Goal: Book appointment/travel/reservation

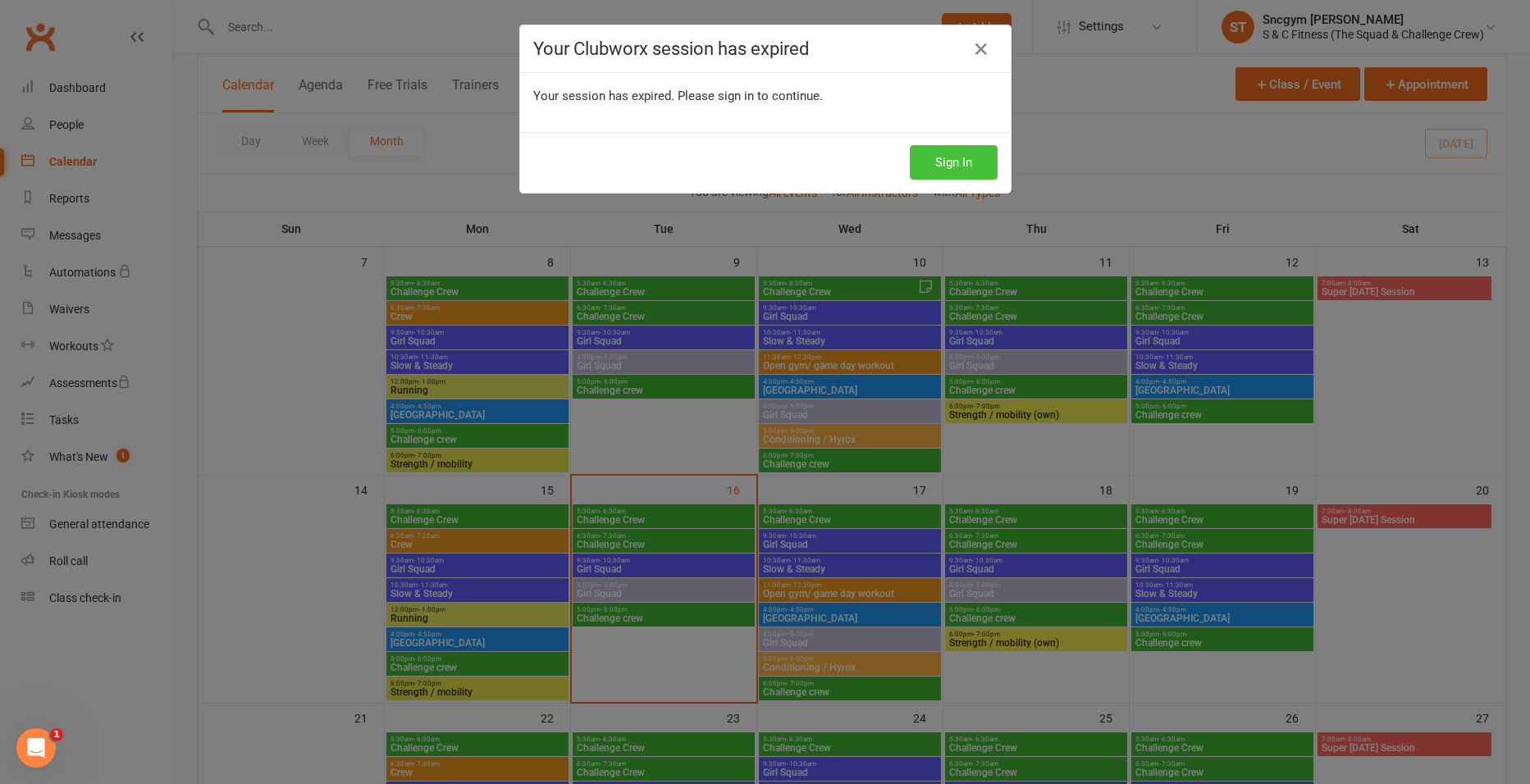
click at [944, 168] on button "Sign In" at bounding box center [954, 162] width 88 height 34
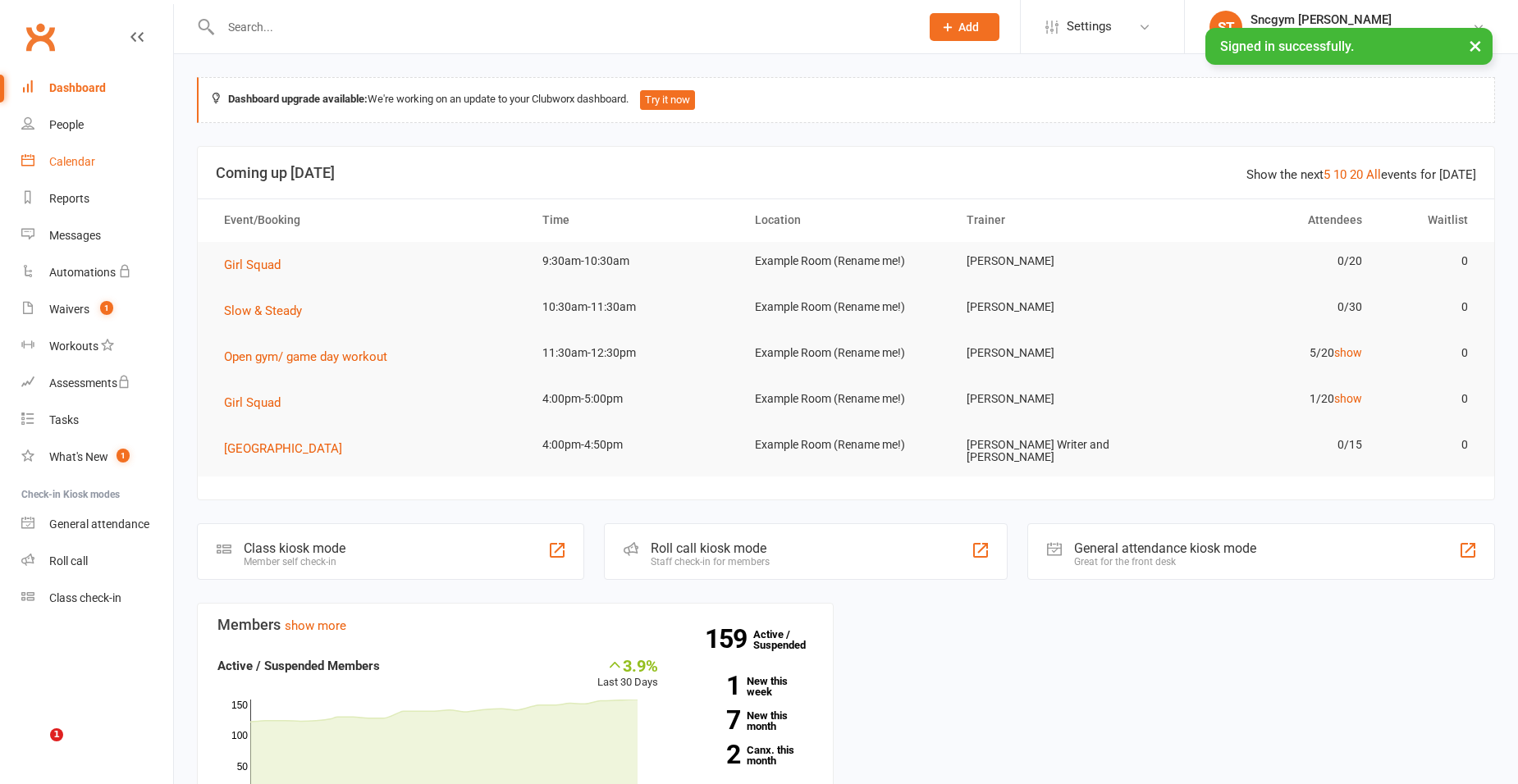
click at [54, 170] on link "Calendar" at bounding box center [97, 162] width 151 height 37
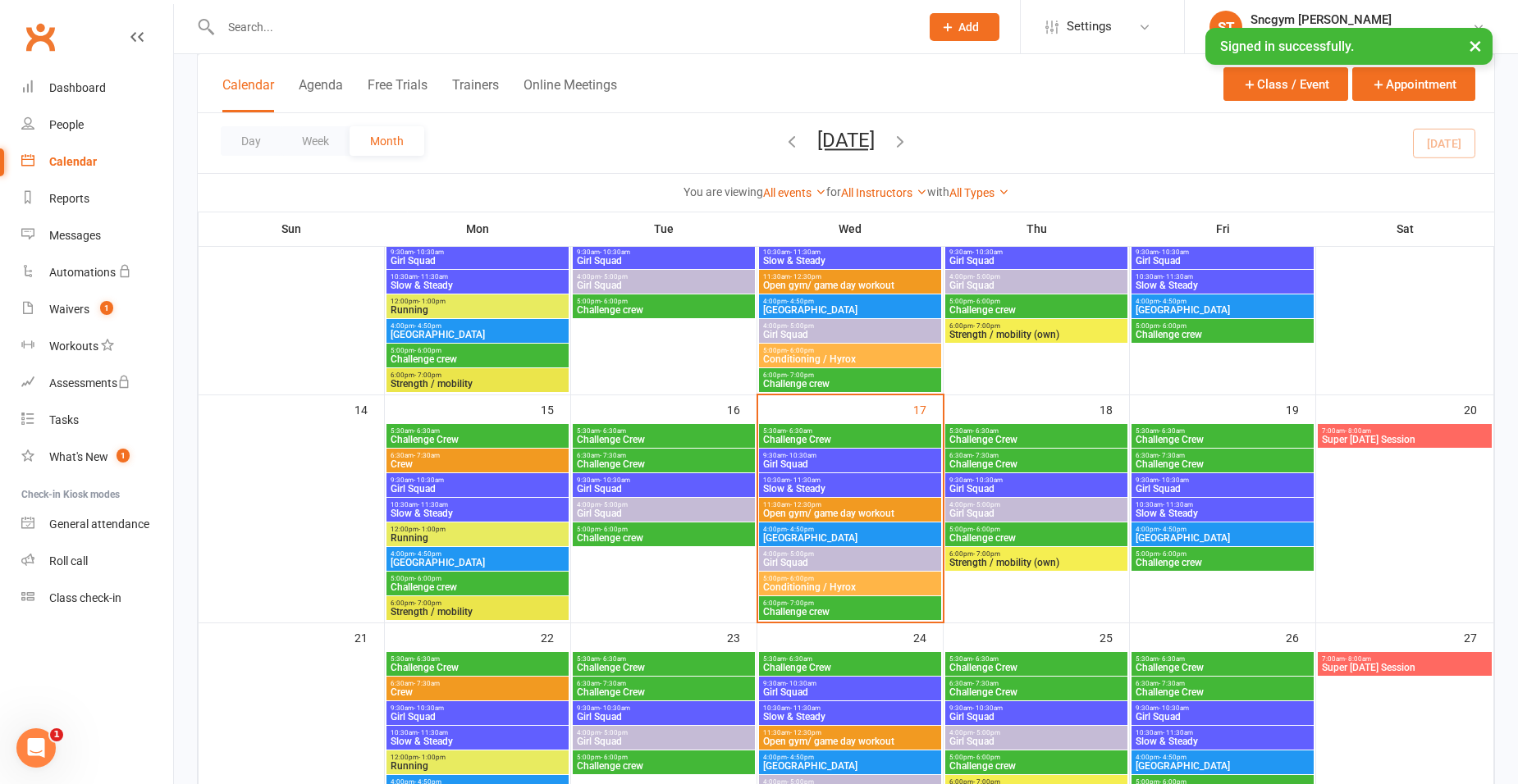
scroll to position [410, 0]
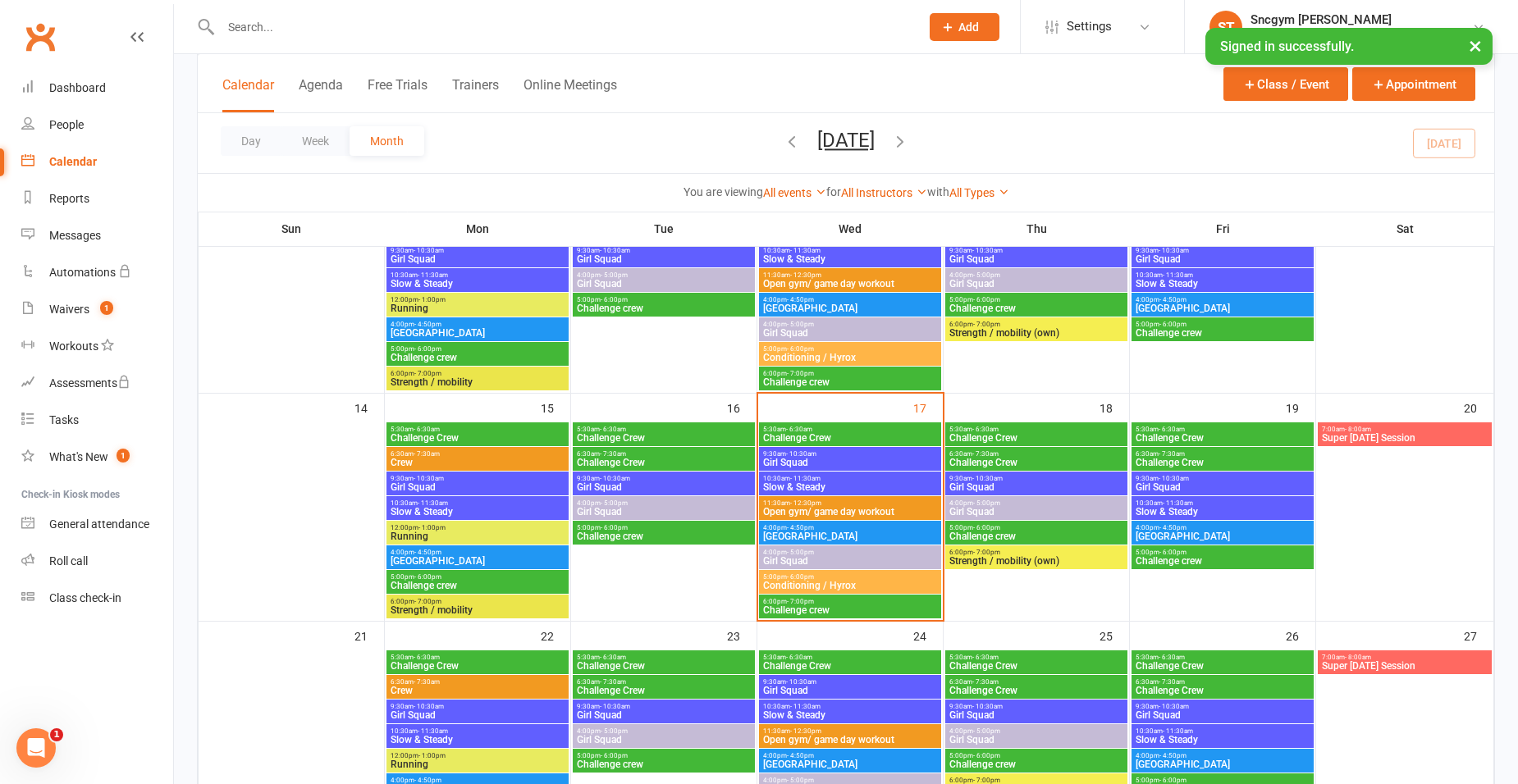
click at [865, 459] on span "Girl Squad" at bounding box center [849, 463] width 175 height 10
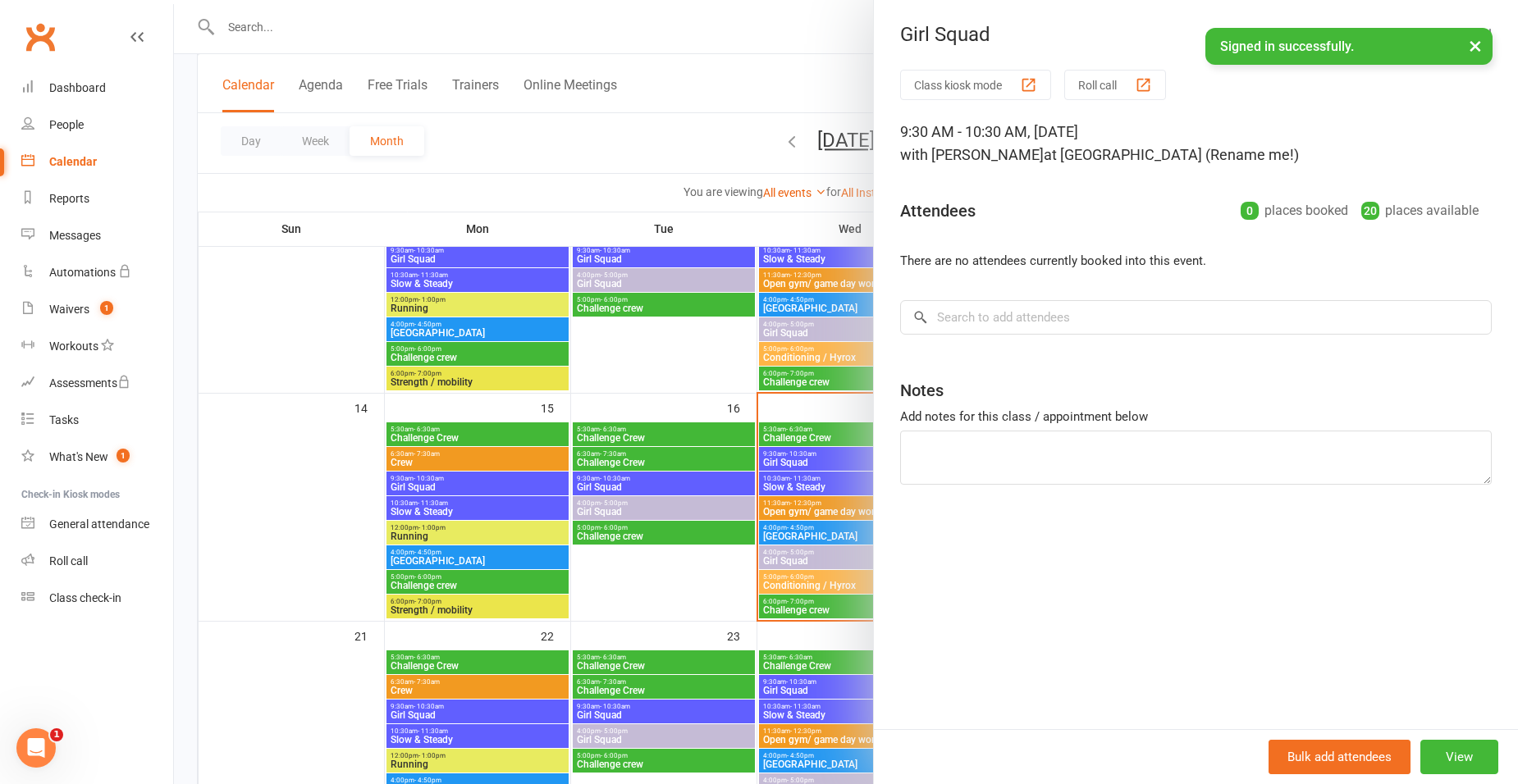
click at [830, 486] on div at bounding box center [845, 392] width 1344 height 784
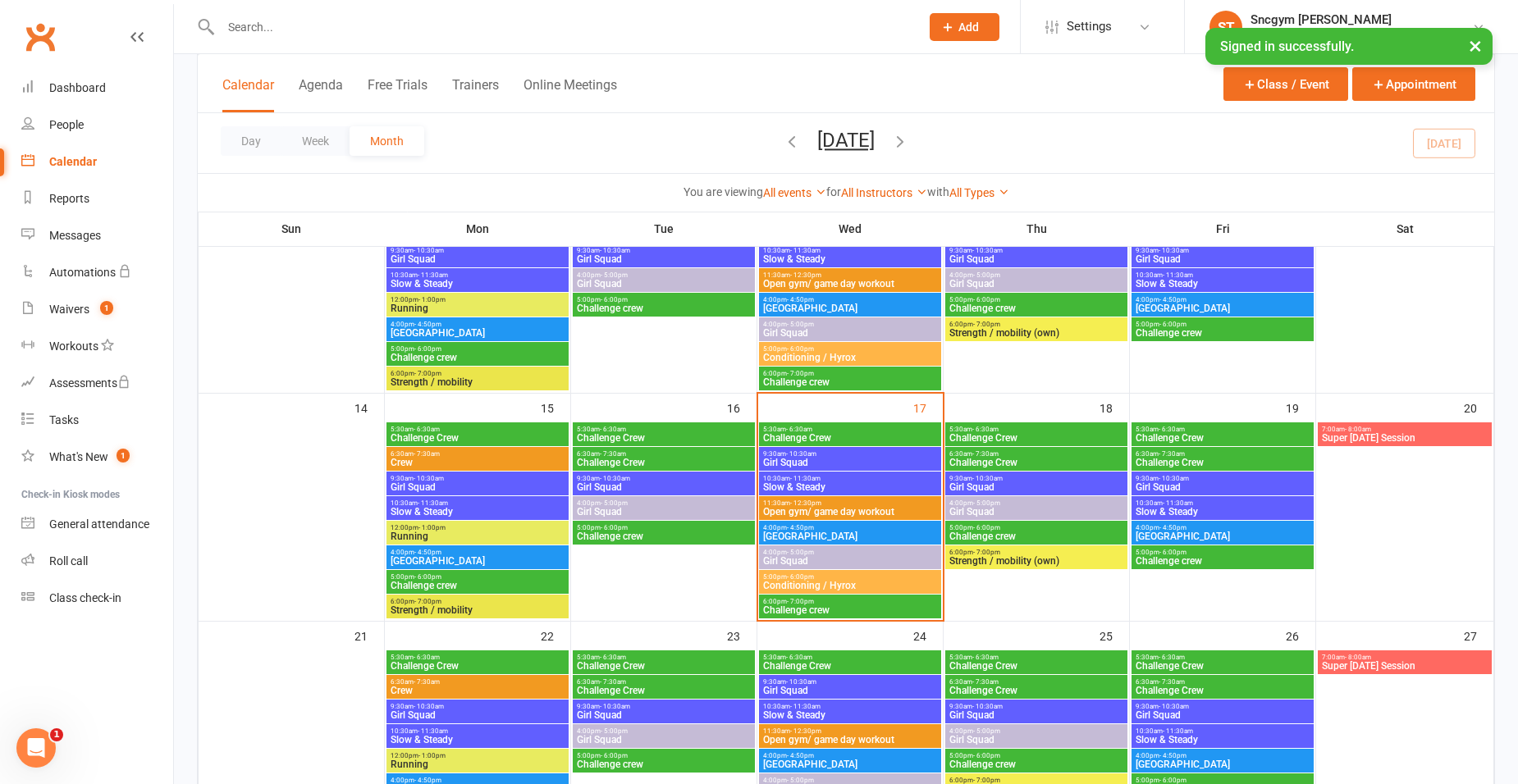
click at [830, 486] on span "Slow & Steady" at bounding box center [849, 487] width 175 height 10
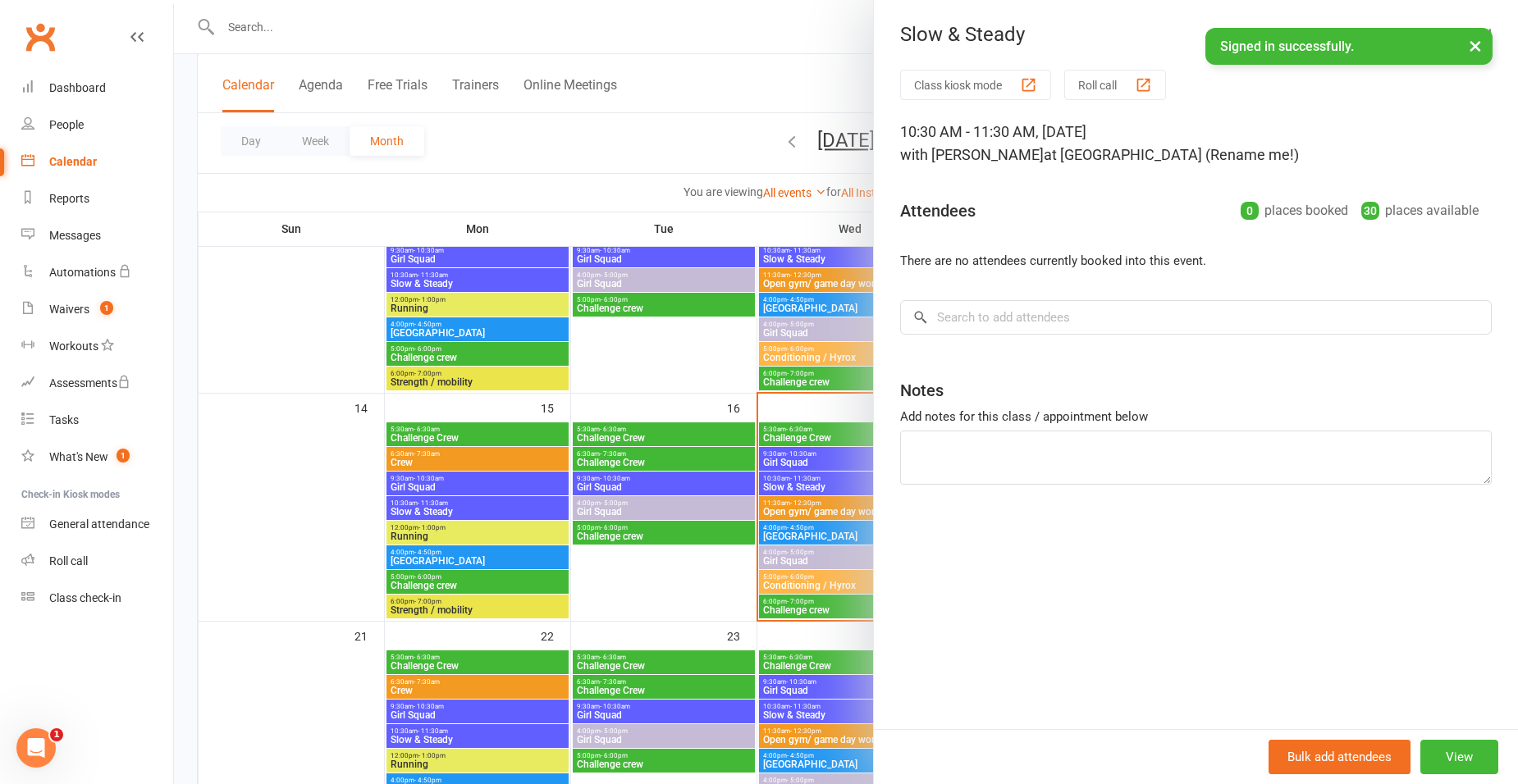
click at [830, 486] on div at bounding box center [845, 392] width 1344 height 784
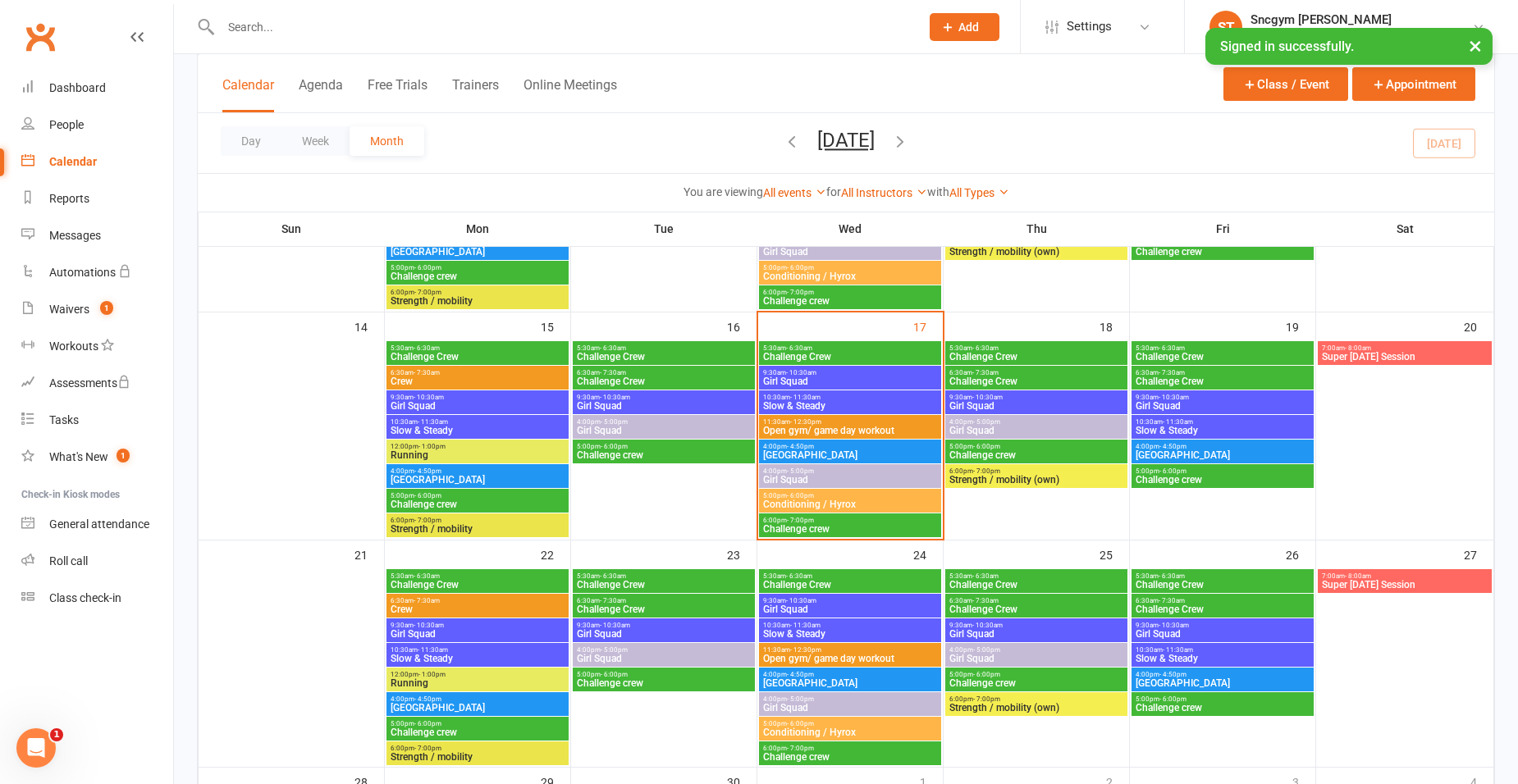
scroll to position [485, 0]
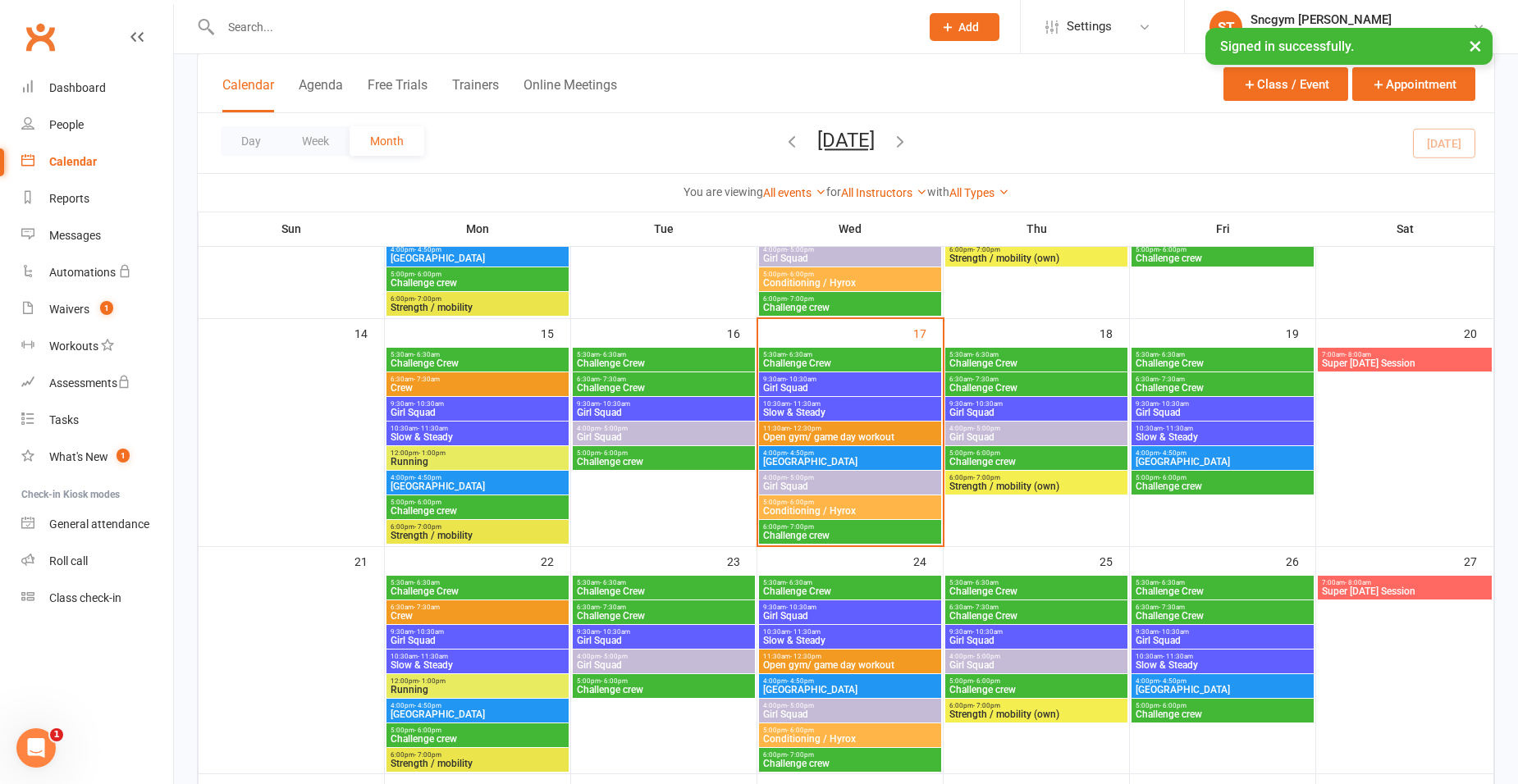
click at [839, 378] on span "9:30am - 10:30am" at bounding box center [849, 379] width 175 height 8
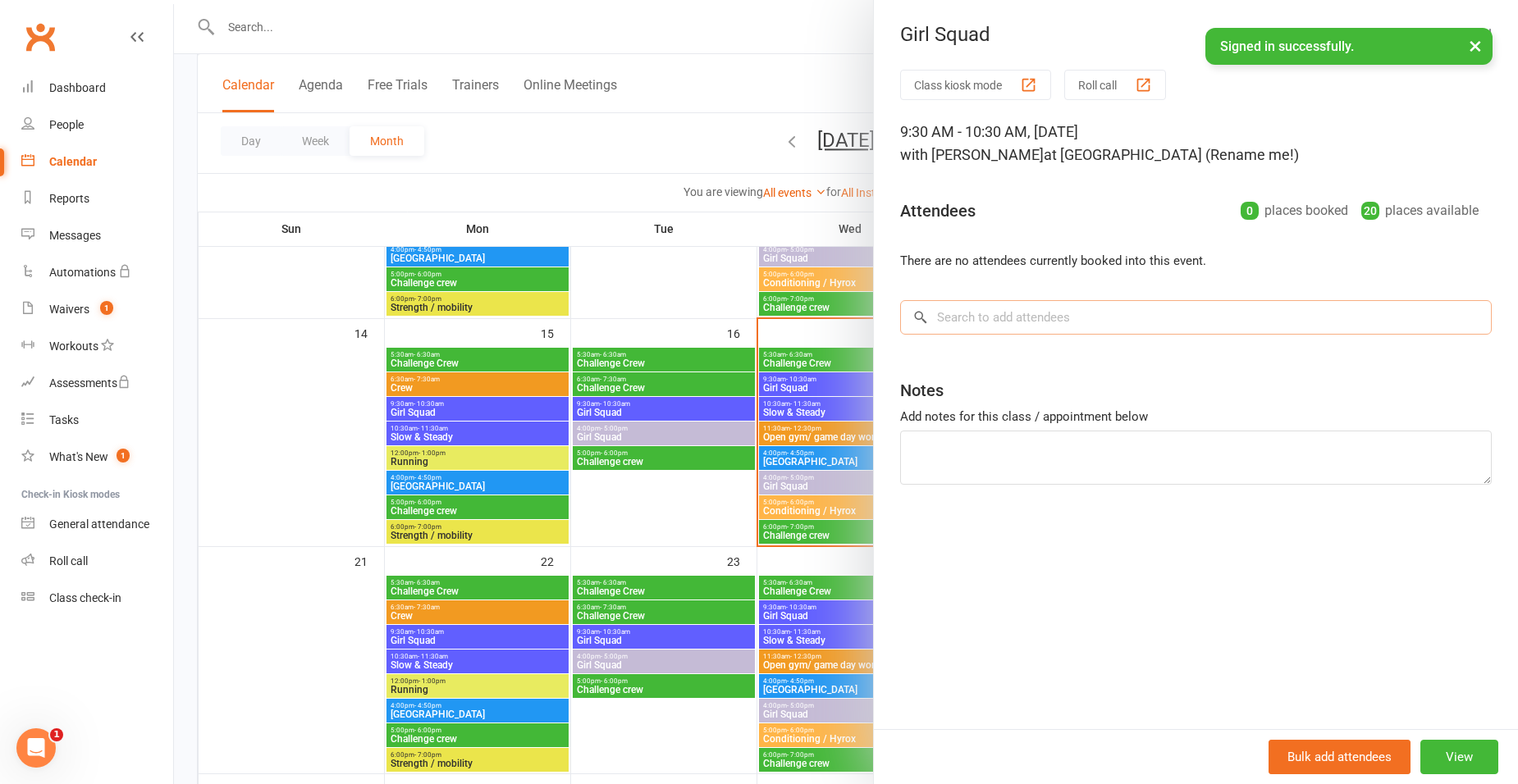
drag, startPoint x: 939, startPoint y: 316, endPoint x: 960, endPoint y: 326, distance: 23.3
click at [943, 314] on input "search" at bounding box center [1196, 317] width 592 height 34
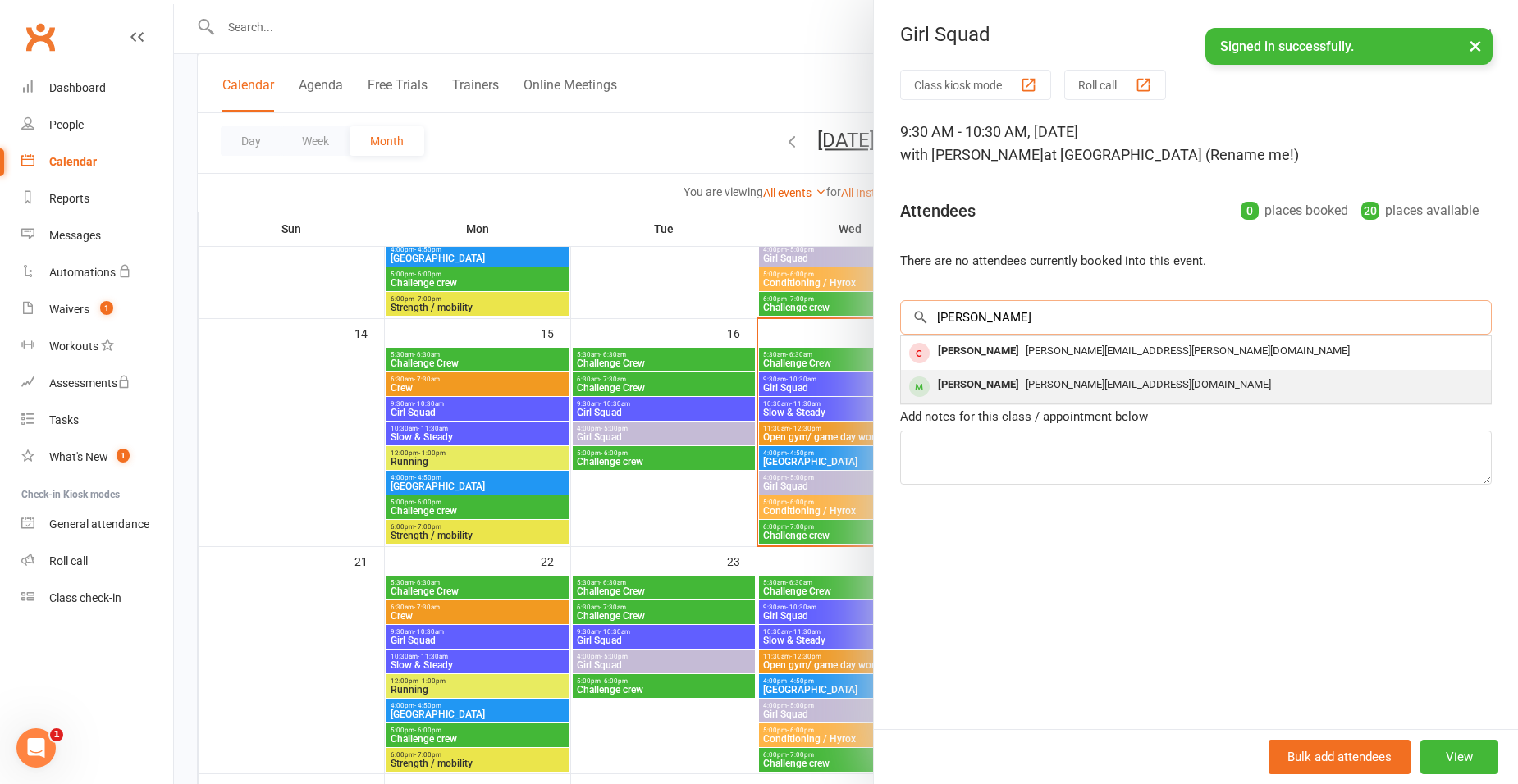
type input "[PERSON_NAME]"
click at [948, 376] on div "[PERSON_NAME]" at bounding box center [978, 385] width 94 height 24
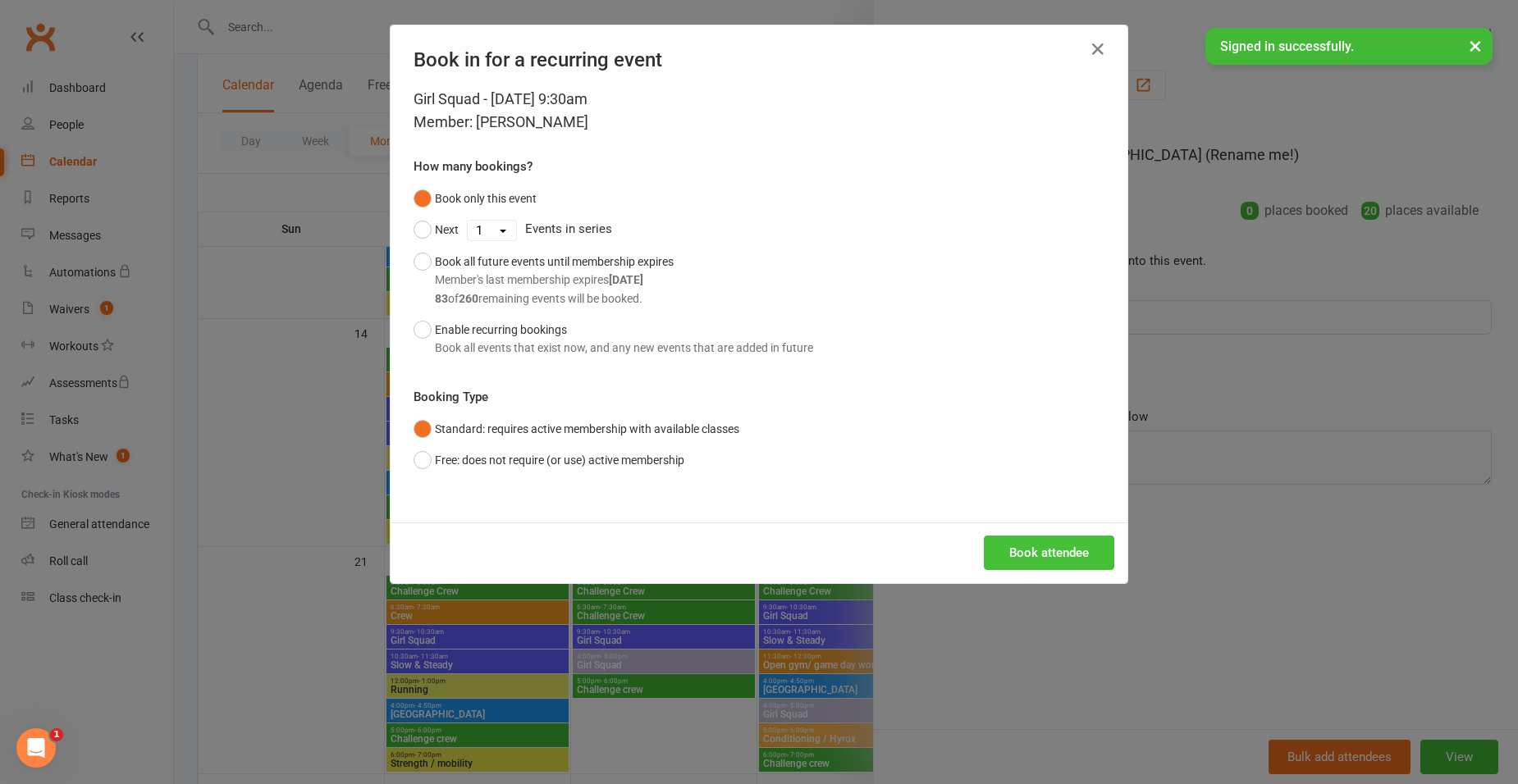
click at [1078, 559] on button "Book attendee" at bounding box center [1048, 552] width 131 height 34
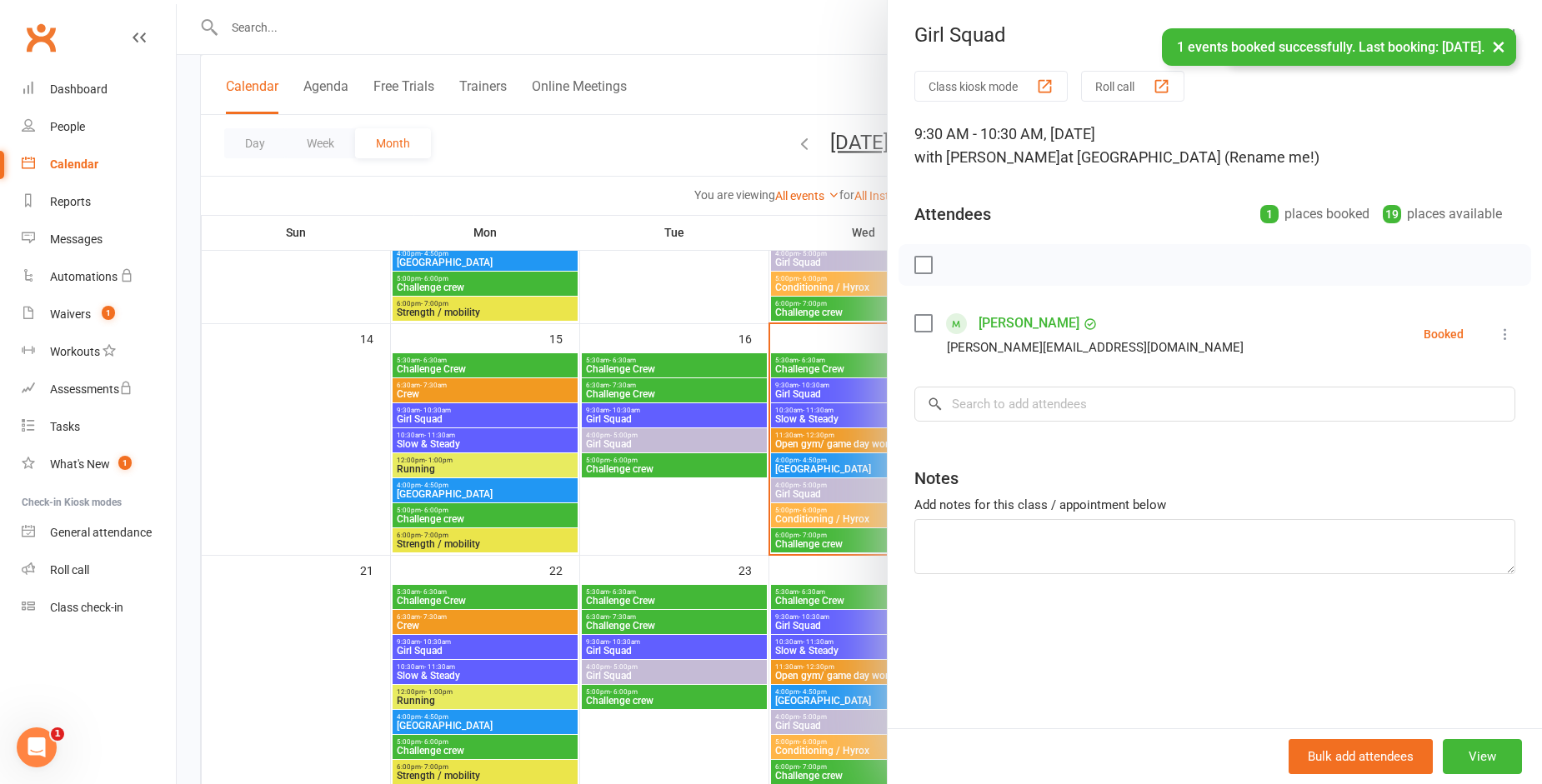
click at [1497, 333] on icon at bounding box center [1505, 333] width 17 height 16
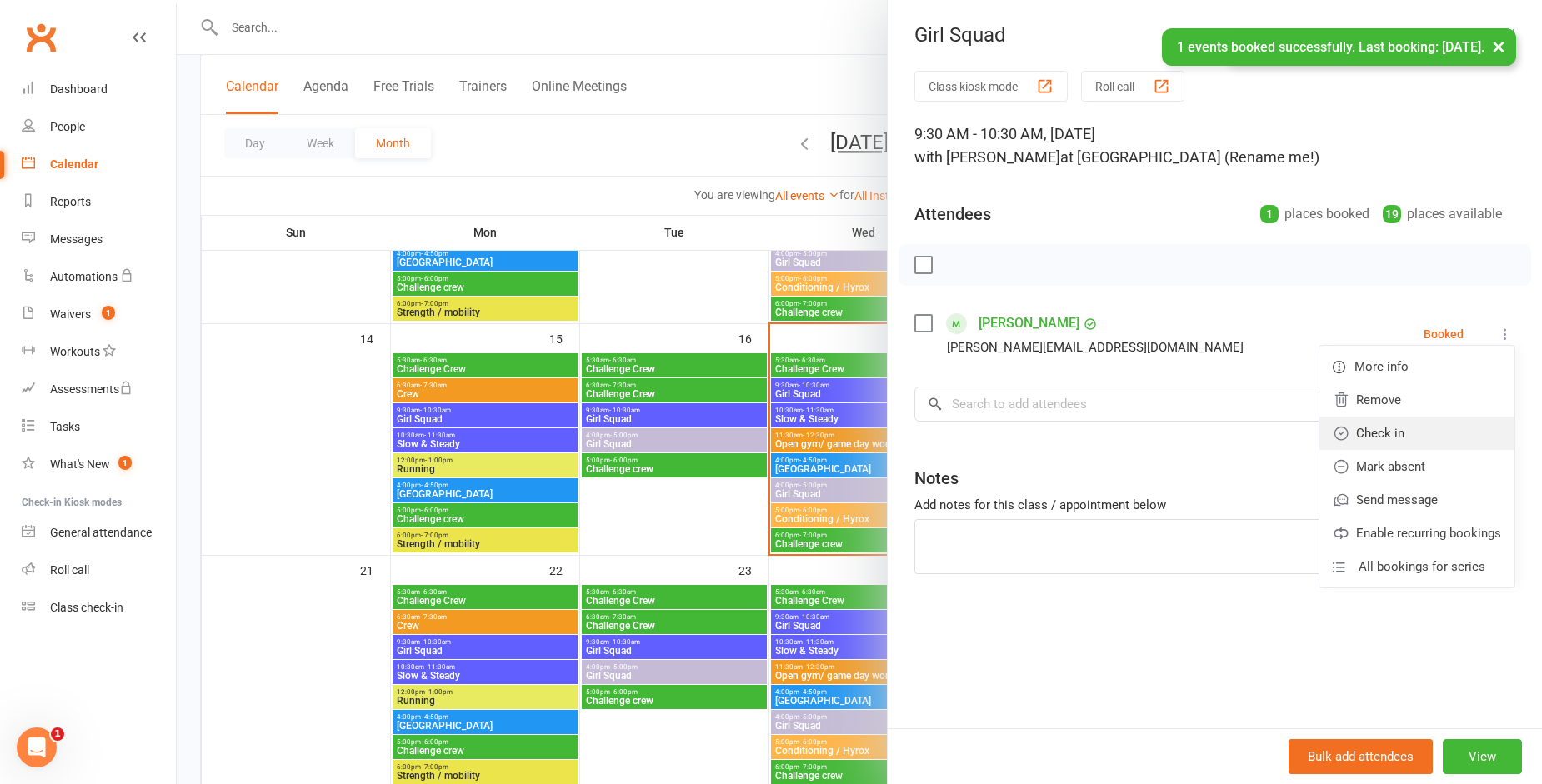
click at [1398, 435] on link "Check in" at bounding box center [1417, 433] width 195 height 33
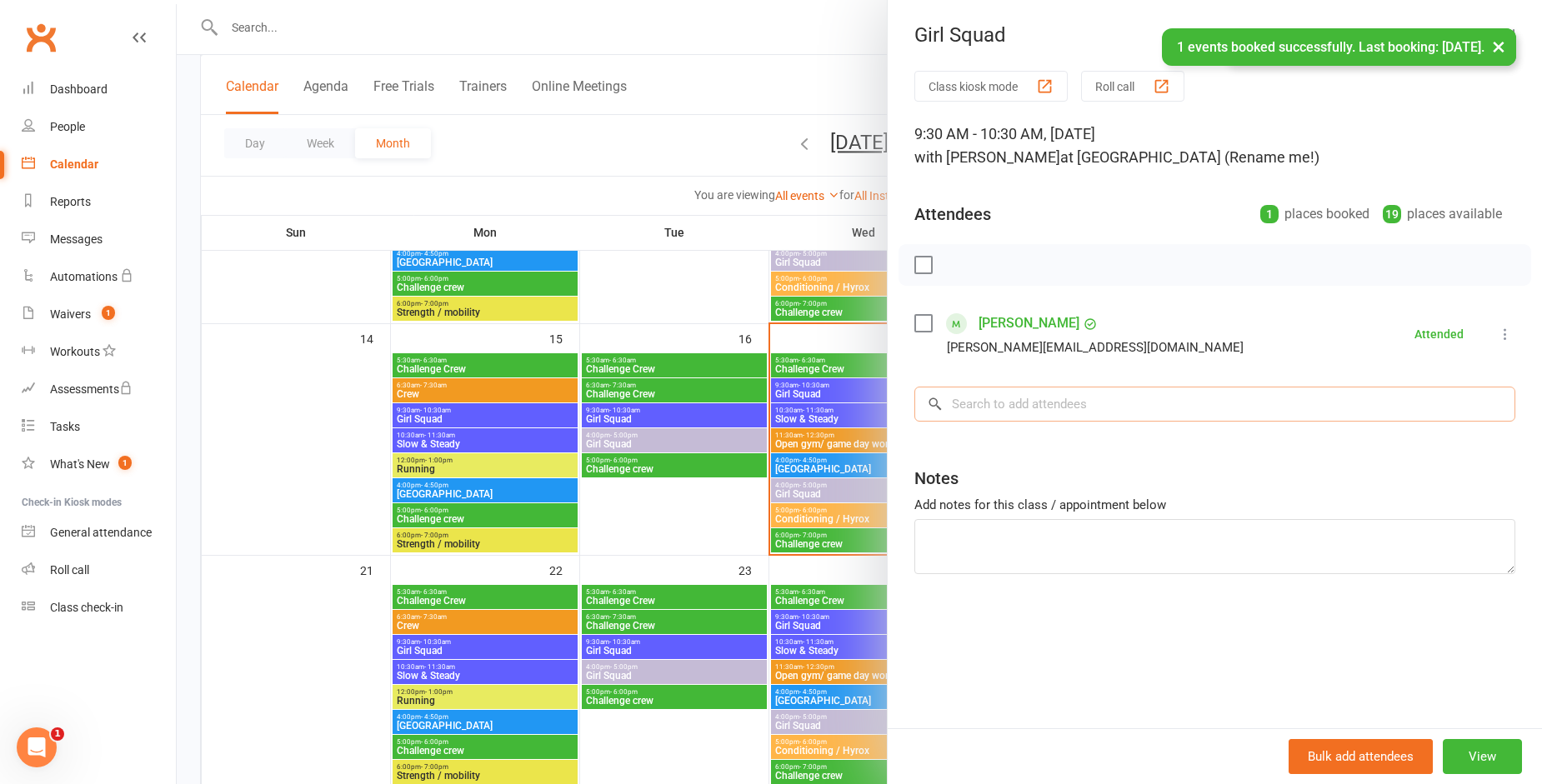
click at [1318, 407] on input "search" at bounding box center [1214, 404] width 601 height 35
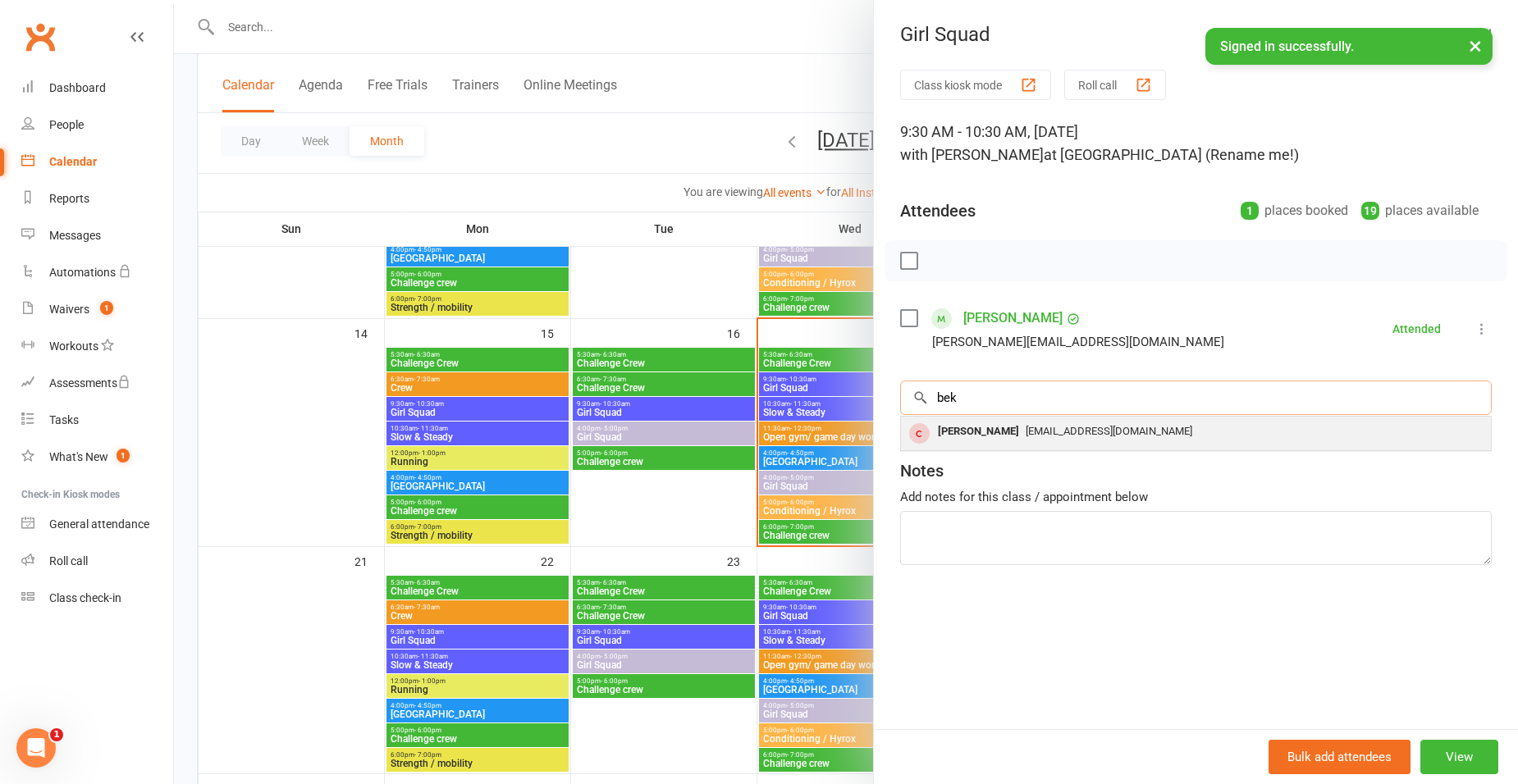
type input "bek"
click at [1025, 442] on div "[EMAIL_ADDRESS][DOMAIN_NAME]" at bounding box center [1196, 432] width 576 height 24
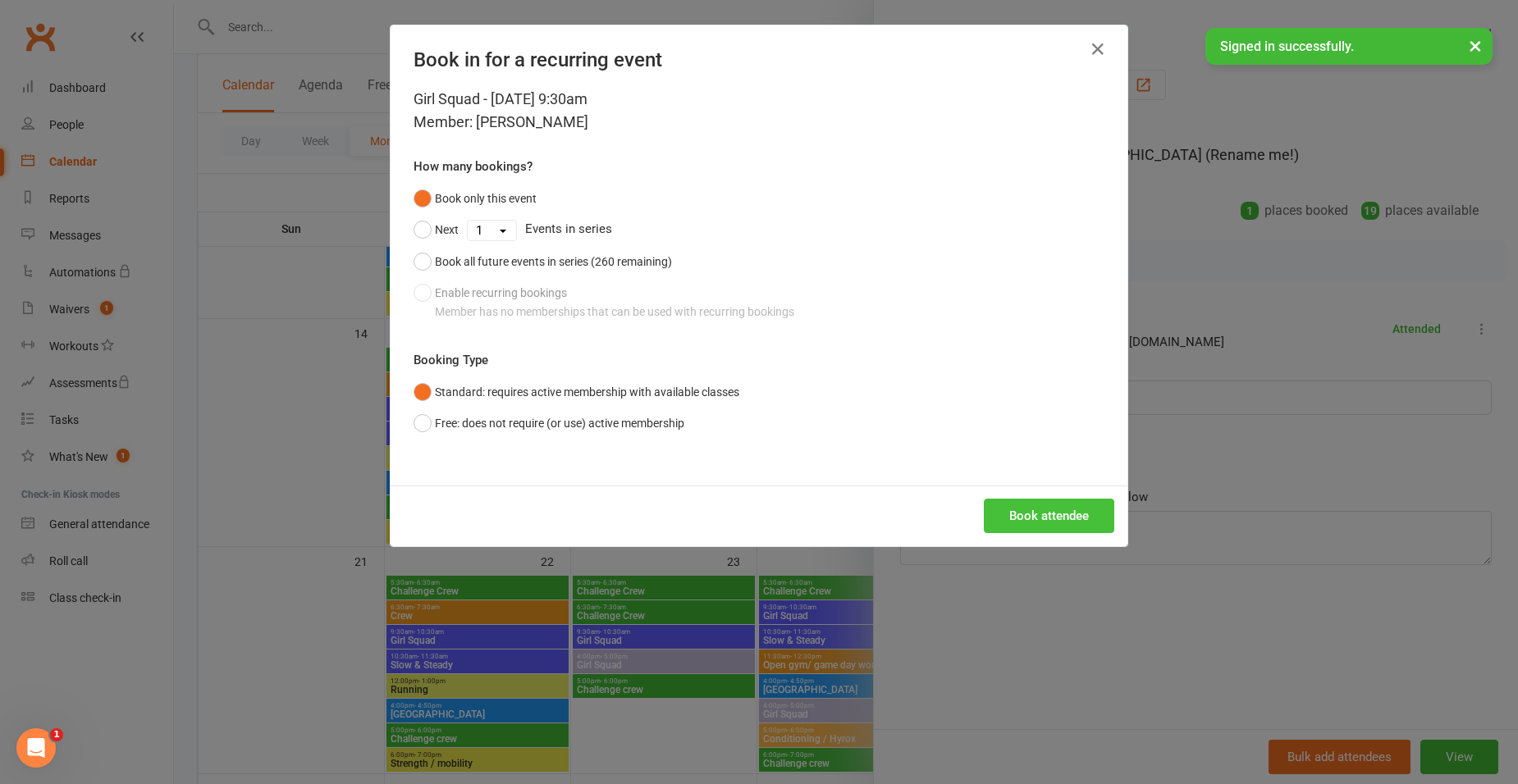
click at [1066, 523] on button "Book attendee" at bounding box center [1048, 516] width 131 height 34
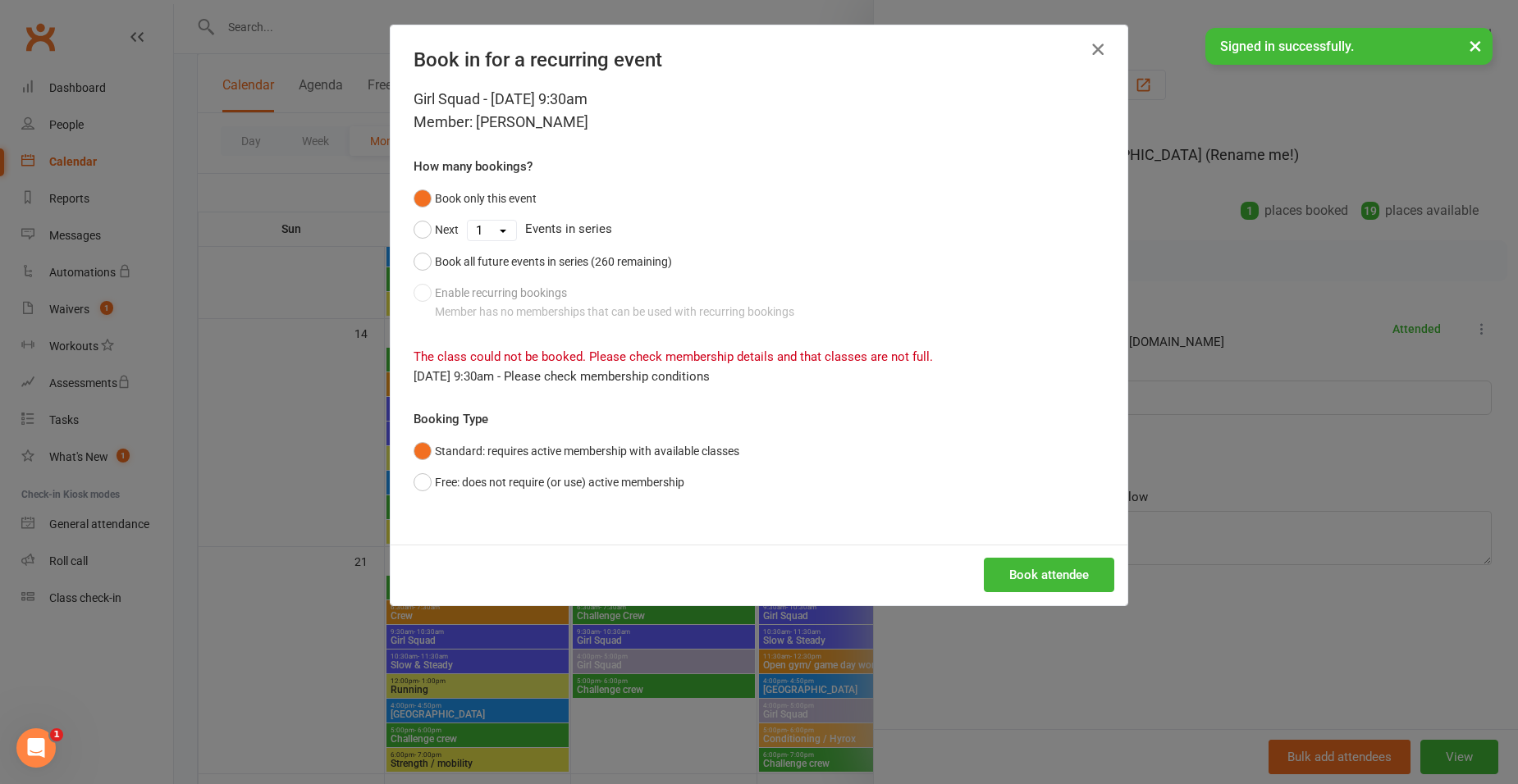
click at [1084, 37] on div "Book in for a recurring event" at bounding box center [759, 56] width 736 height 62
click at [1411, 121] on div "Book in for a recurring event Girl Squad - [DATE] 9:30am Member: [PERSON_NAME] …" at bounding box center [759, 392] width 1518 height 784
